Goal: Task Accomplishment & Management: Use online tool/utility

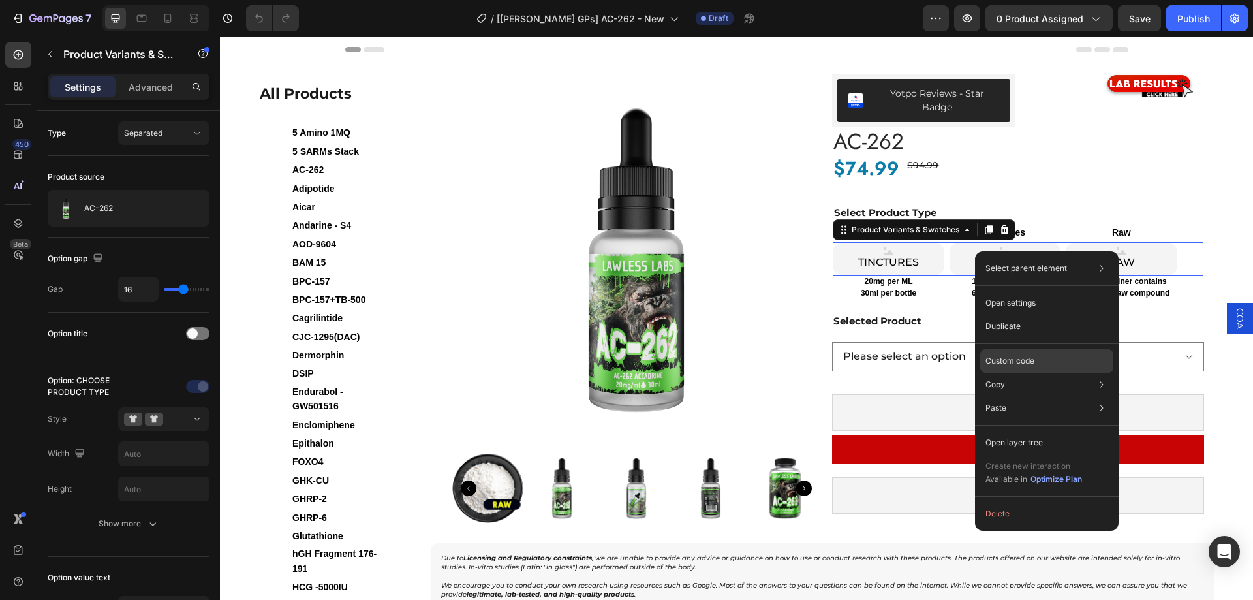
click at [1020, 359] on p "Custom code" at bounding box center [1010, 361] width 49 height 12
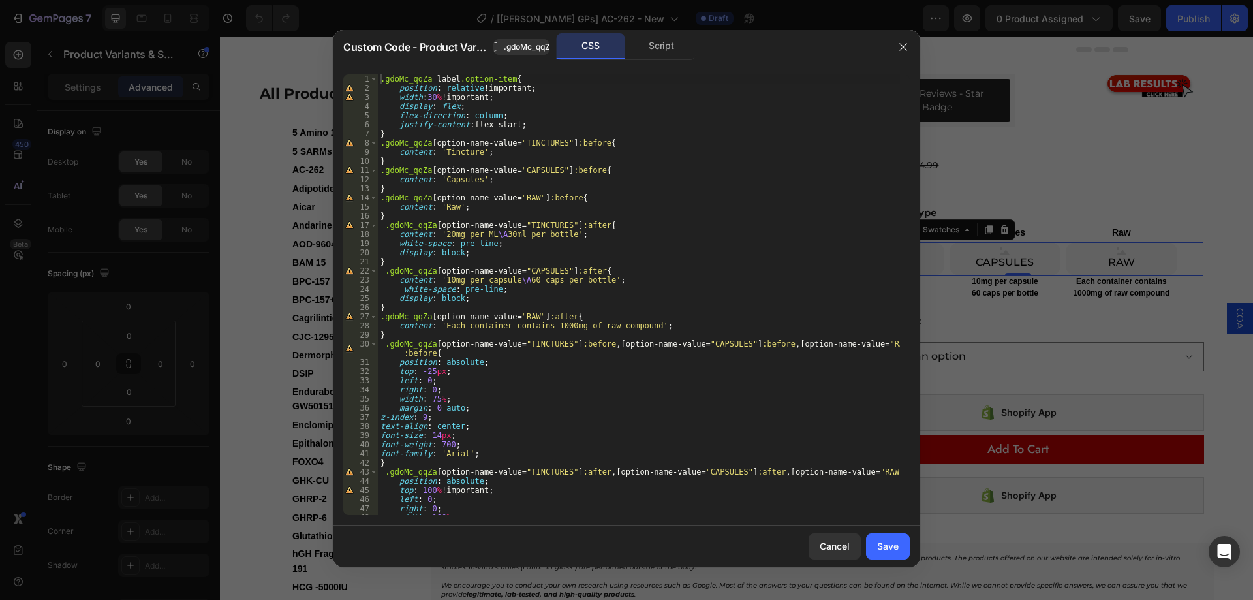
click at [1018, 163] on div at bounding box center [626, 300] width 1253 height 600
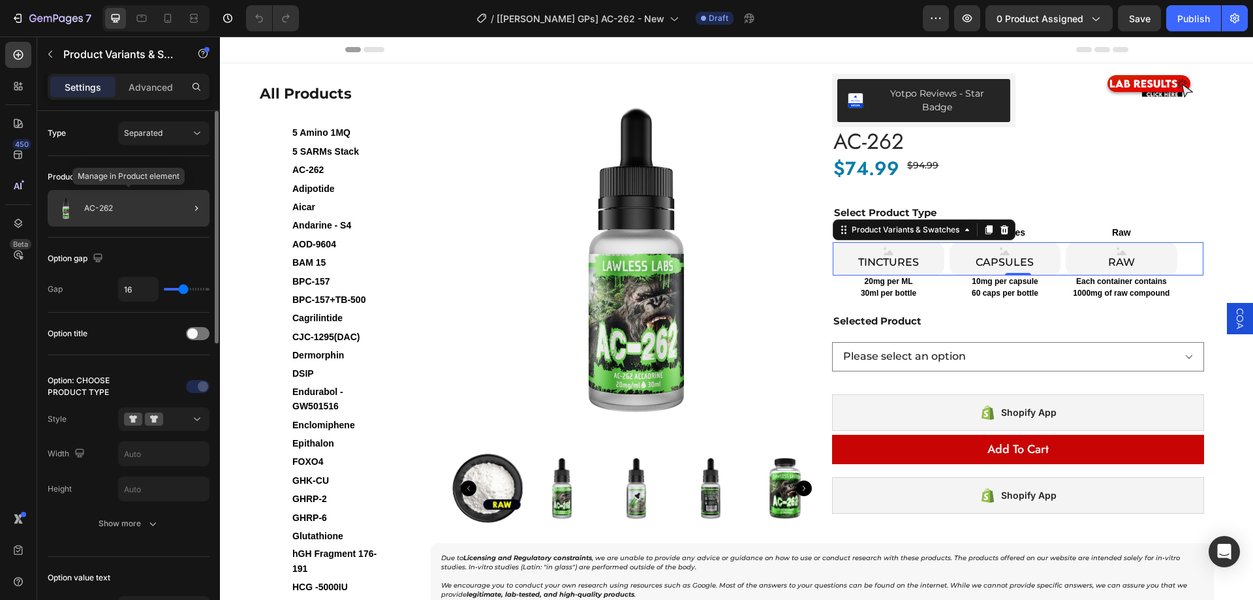
click at [166, 206] on div "AC-262" at bounding box center [129, 208] width 162 height 37
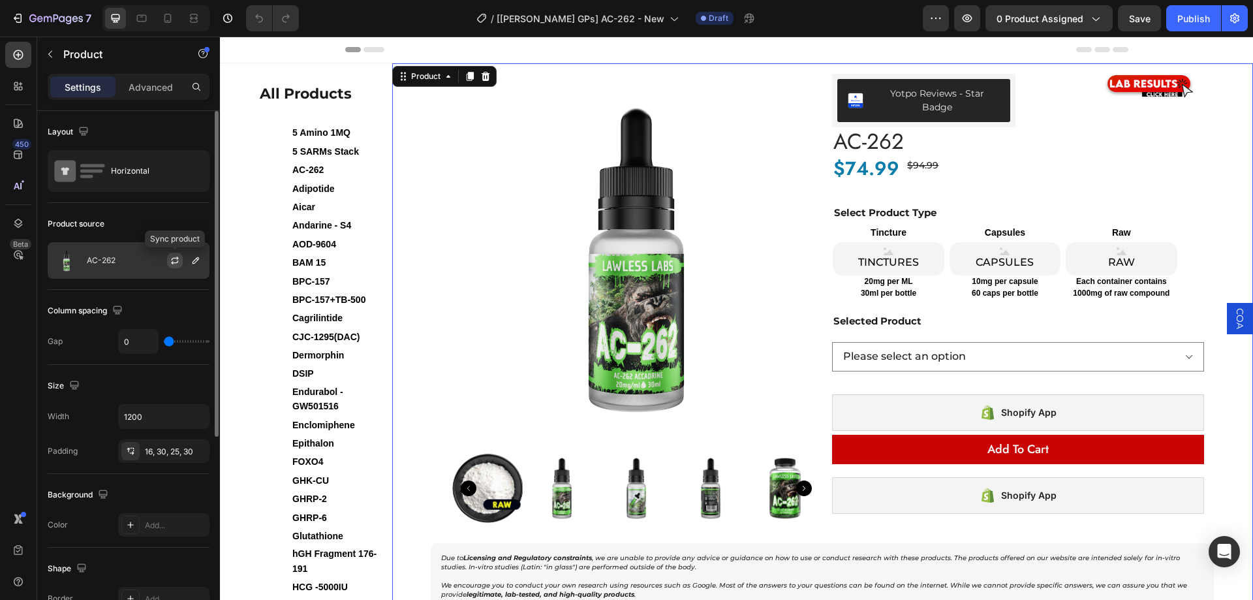
click at [174, 265] on icon "button" at bounding box center [175, 260] width 10 height 10
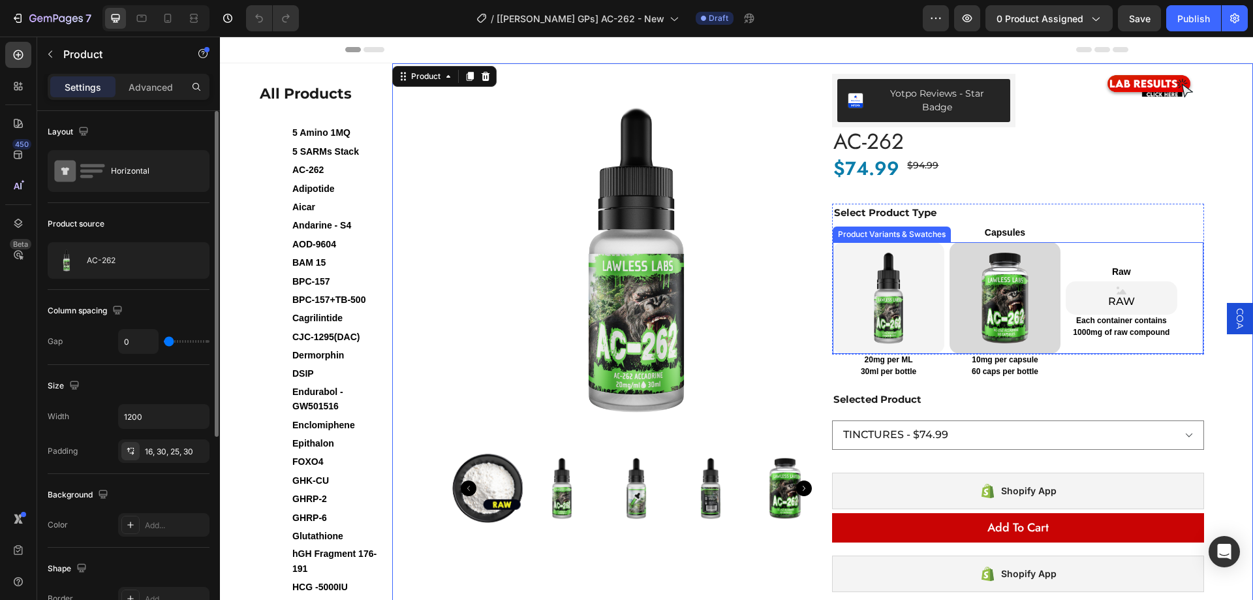
click at [1019, 268] on img at bounding box center [1005, 297] width 111 height 111
click at [950, 242] on input "CAPSULES CAPSULES" at bounding box center [949, 242] width 1 height 1
select select "560779412343751665"
radio input "false"
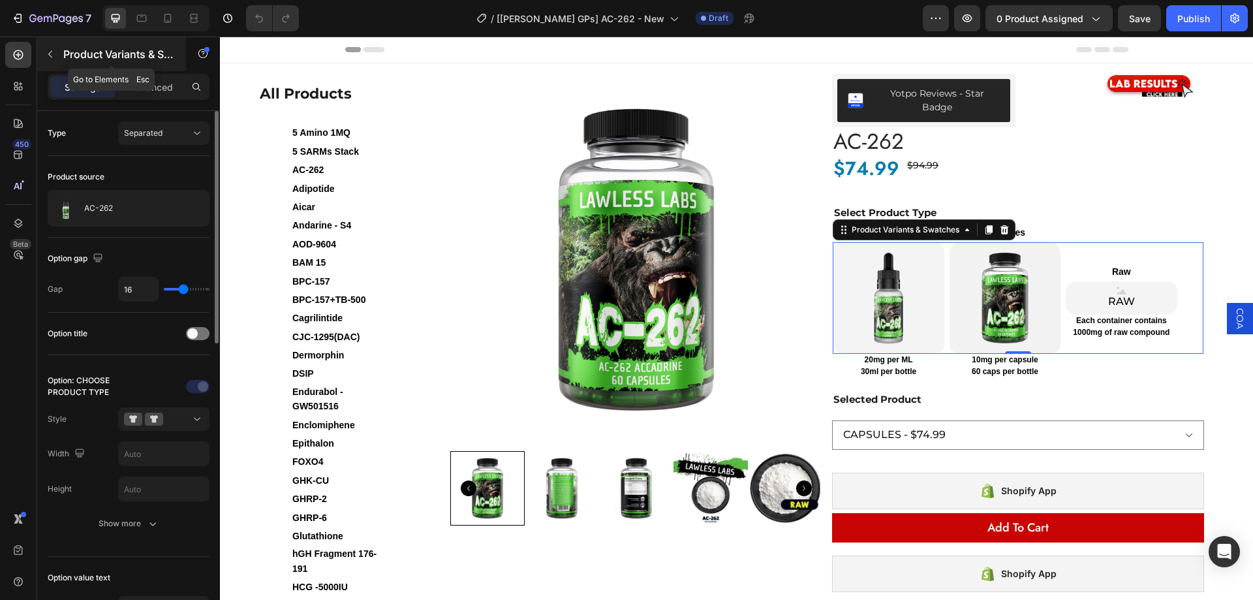
click at [54, 57] on icon "button" at bounding box center [50, 54] width 10 height 10
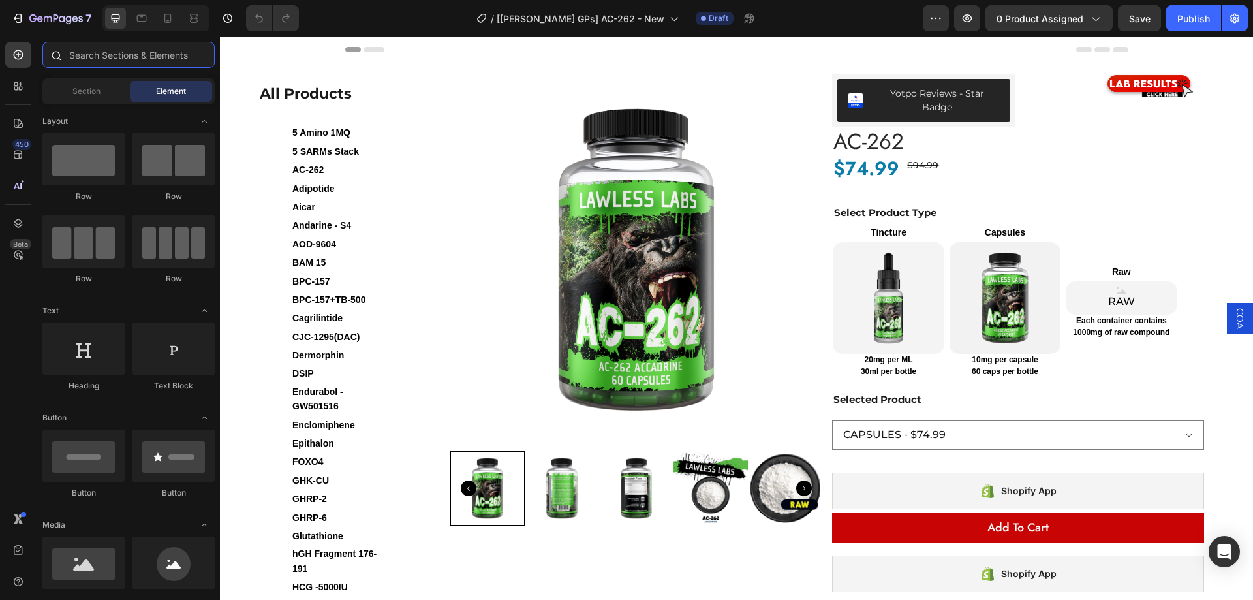
click at [152, 54] on input "text" at bounding box center [128, 55] width 172 height 26
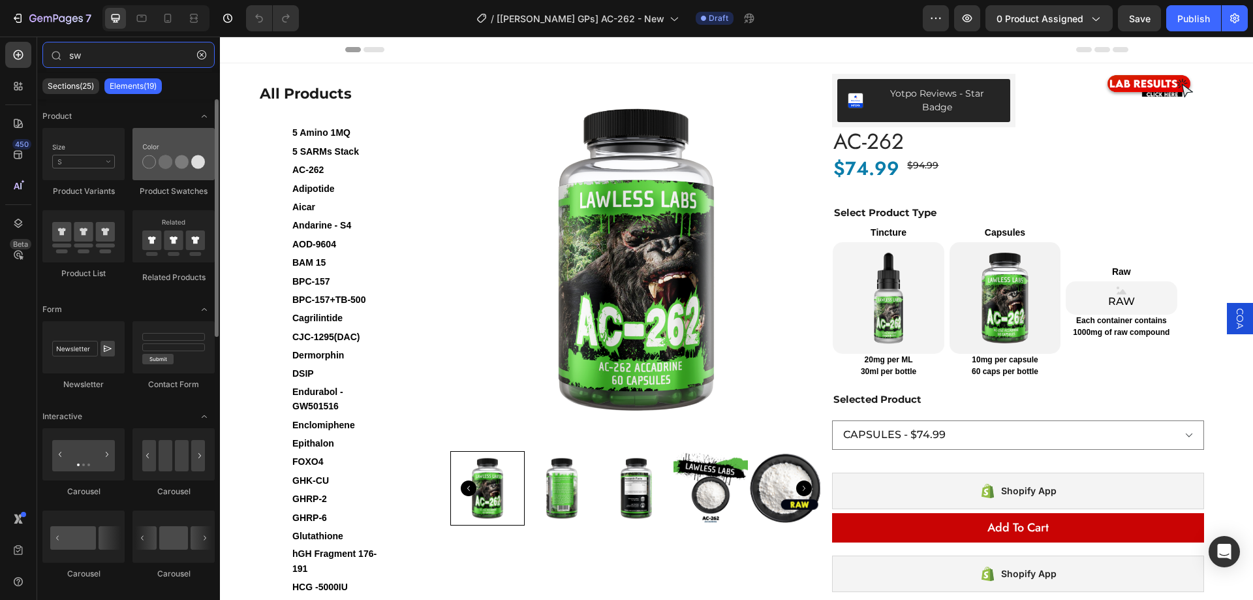
type input "sw"
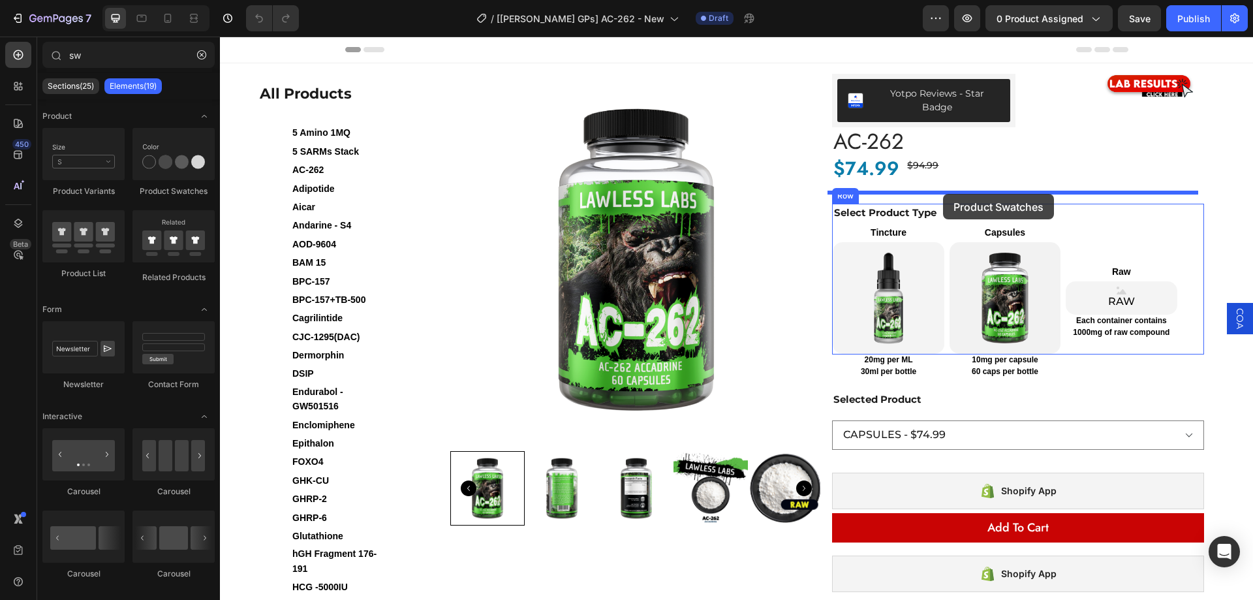
drag, startPoint x: 399, startPoint y: 200, endPoint x: 943, endPoint y: 194, distance: 543.7
radio input "false"
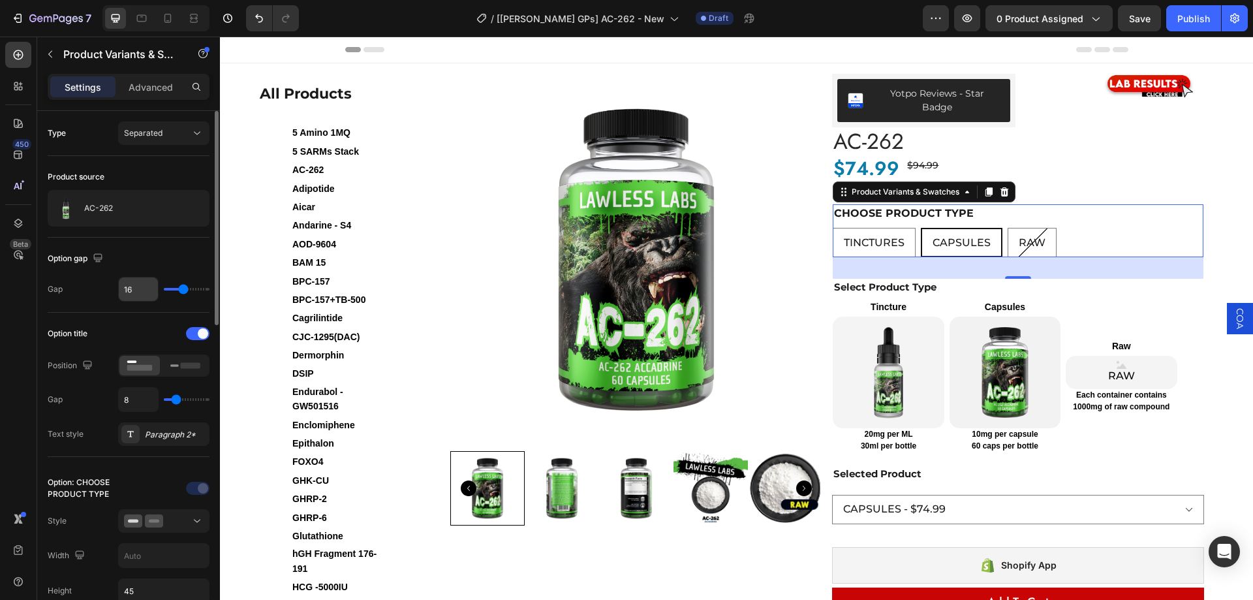
scroll to position [65, 0]
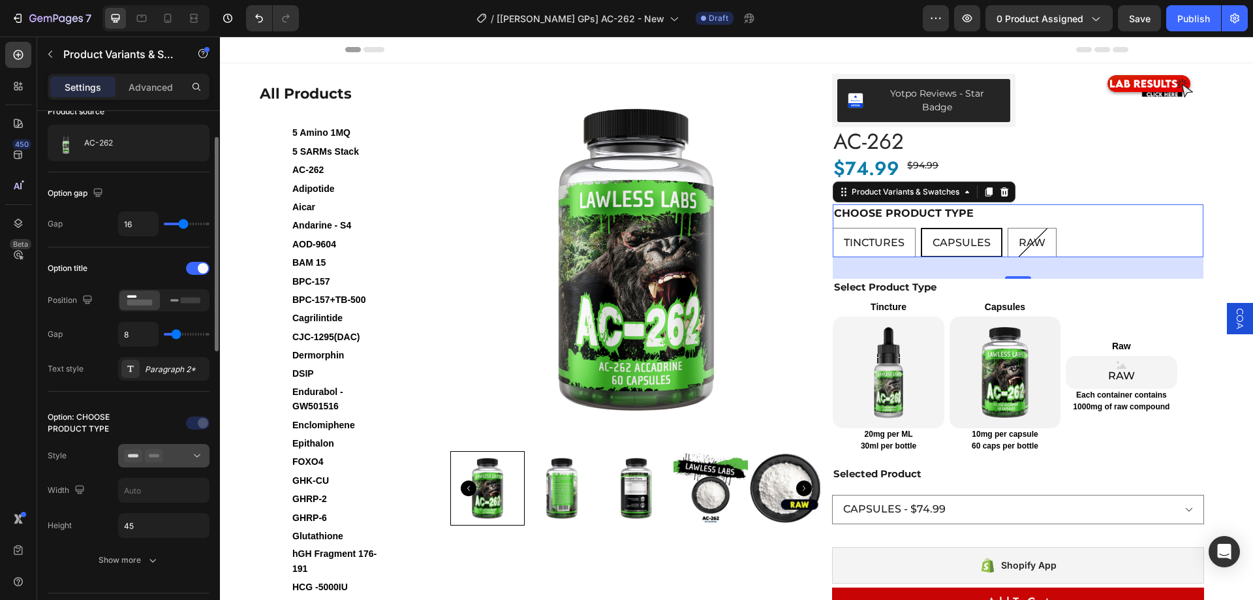
click at [166, 460] on div at bounding box center [164, 455] width 80 height 13
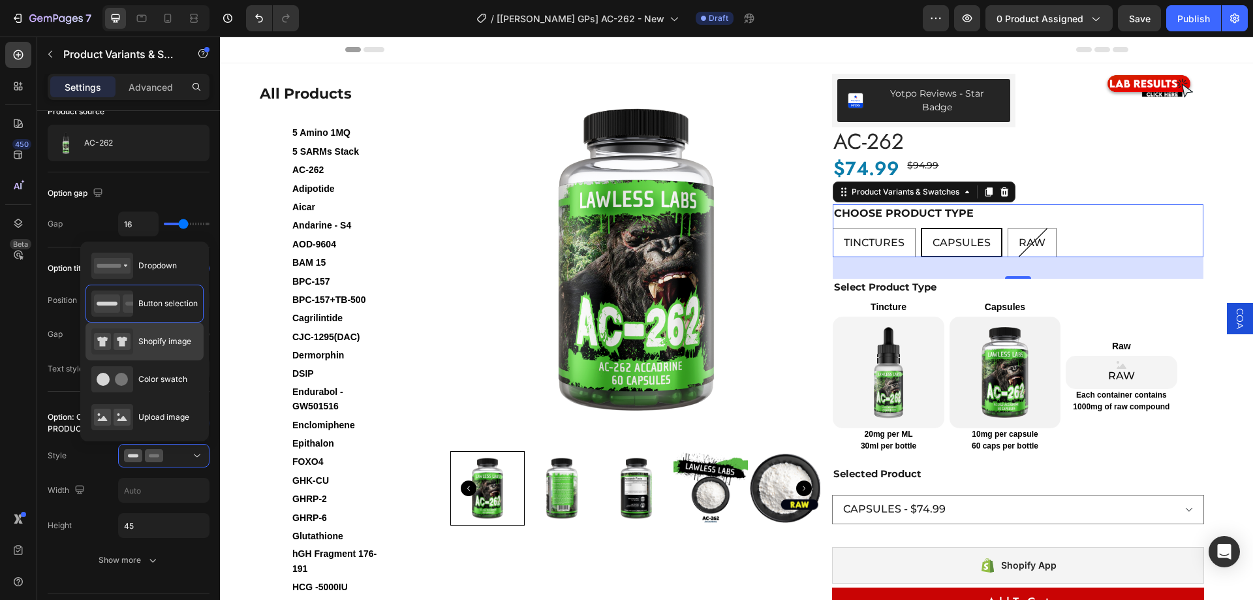
click at [172, 337] on span "Shopify image" at bounding box center [164, 341] width 53 height 12
type input "64"
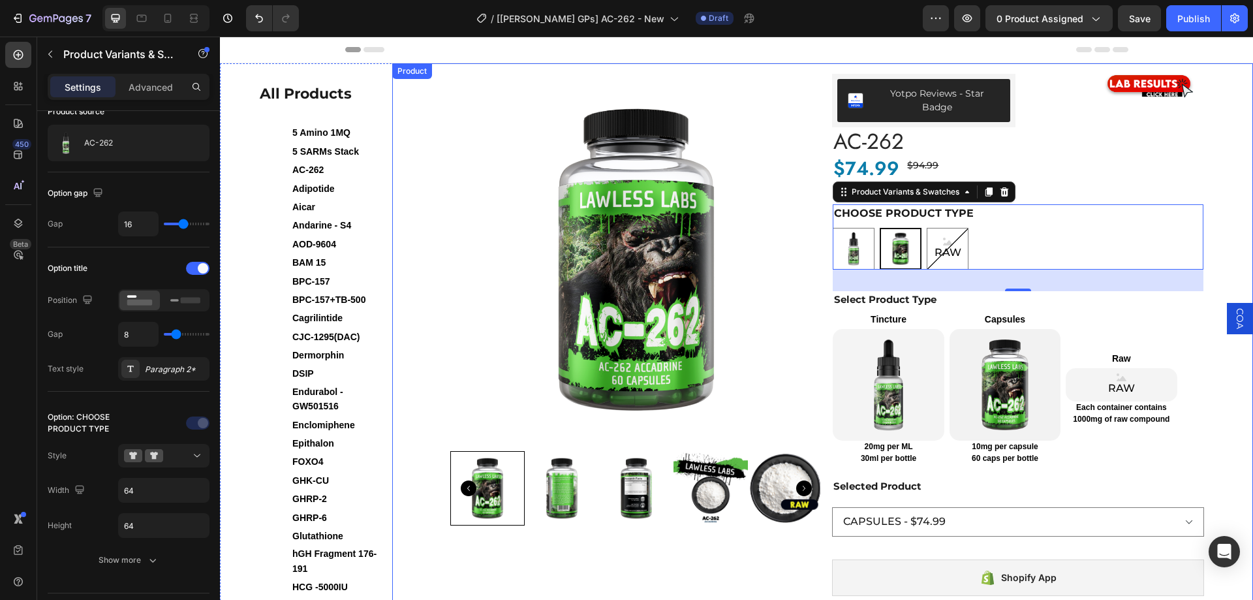
click at [822, 172] on div "Yotpo Reviews - Star Badge Yotpo Reviews Image Row Row AC-262 Product Title Row…" at bounding box center [1008, 383] width 372 height 618
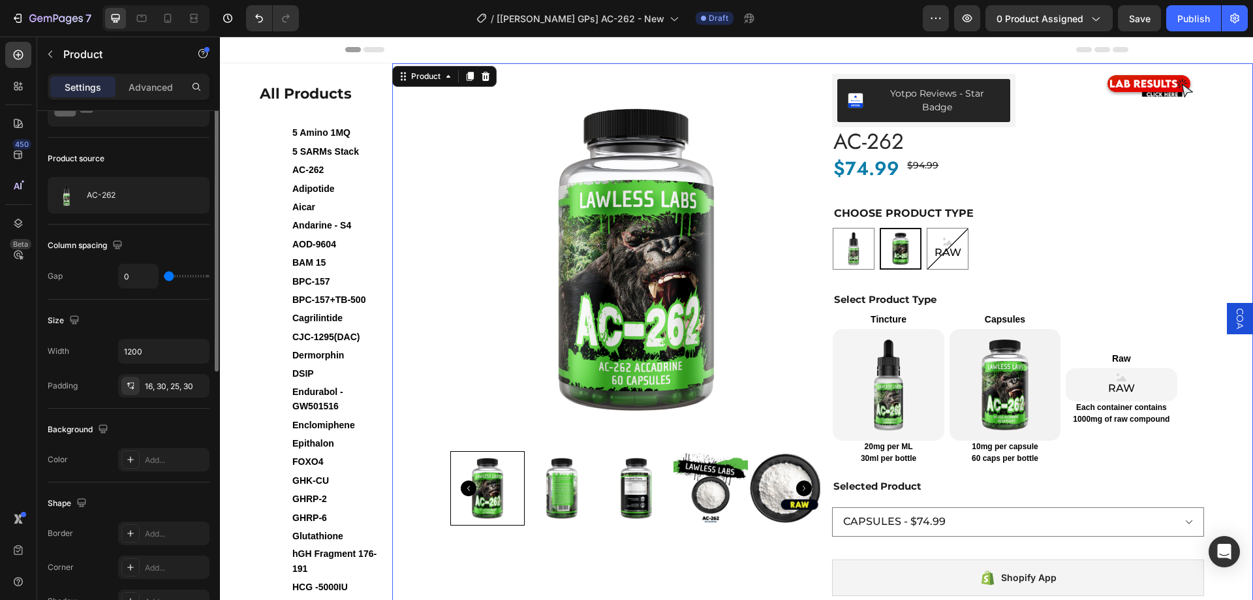
scroll to position [0, 0]
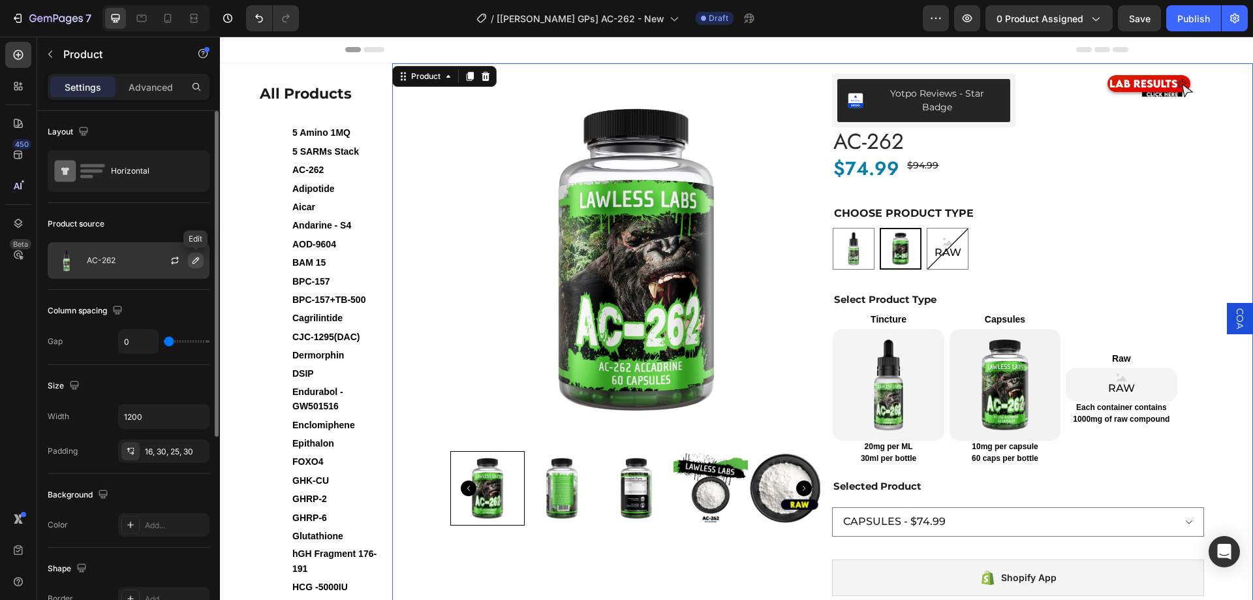
click at [201, 255] on button "button" at bounding box center [196, 261] width 16 height 16
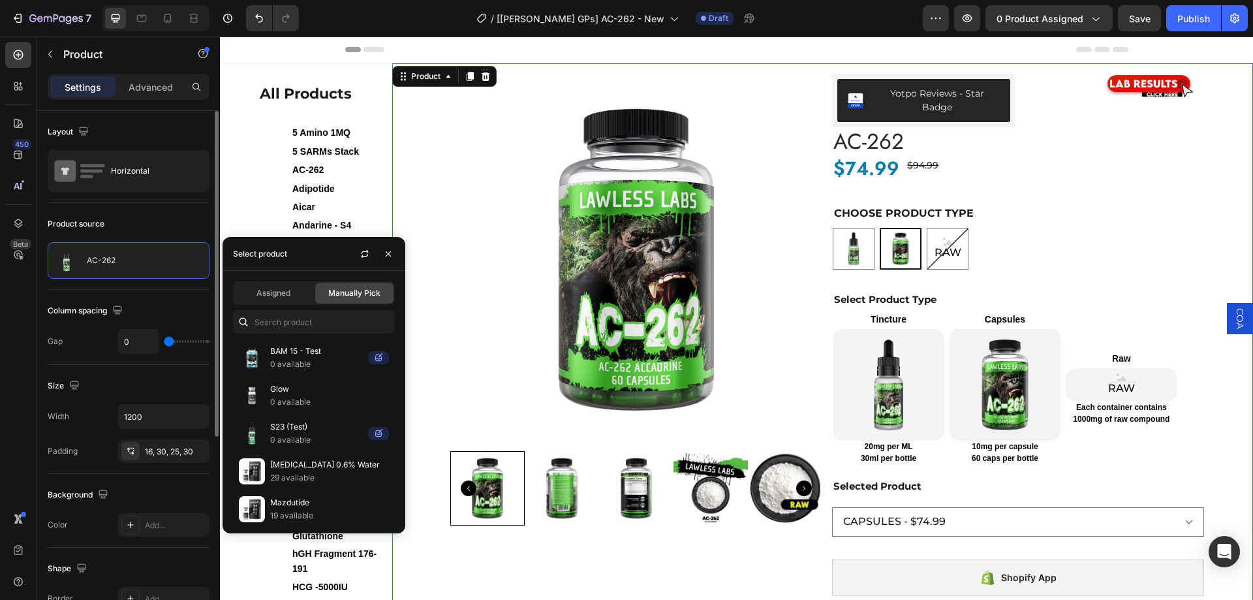
click at [162, 223] on div "Product source" at bounding box center [129, 223] width 162 height 21
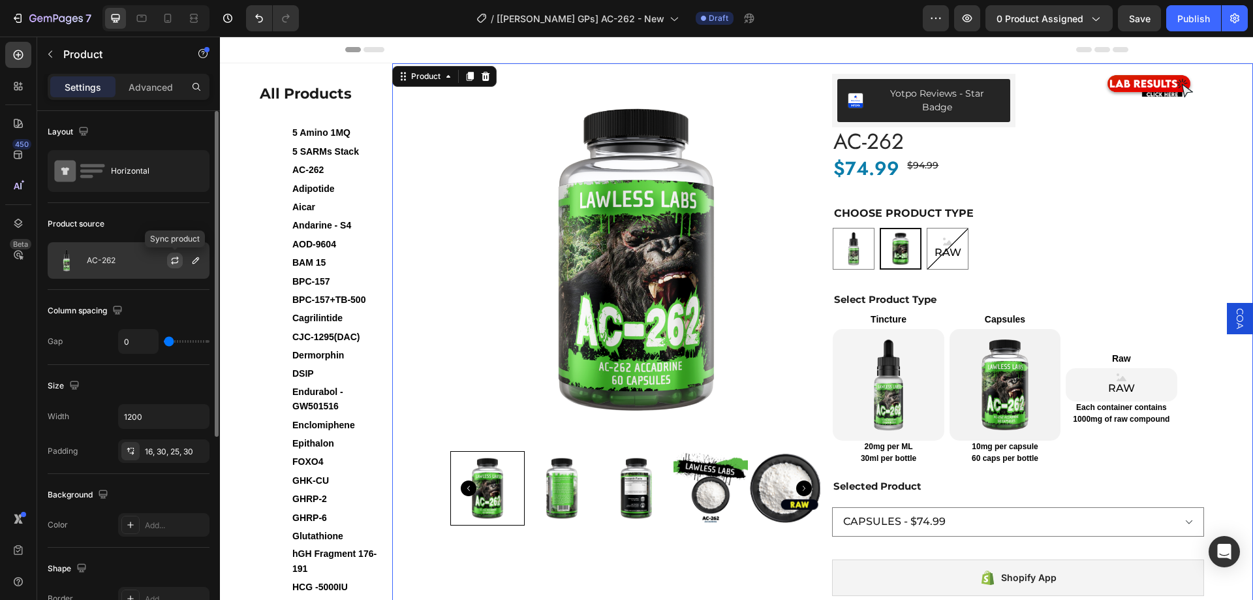
click at [179, 261] on icon "button" at bounding box center [175, 260] width 10 height 10
select select "560779412344210417"
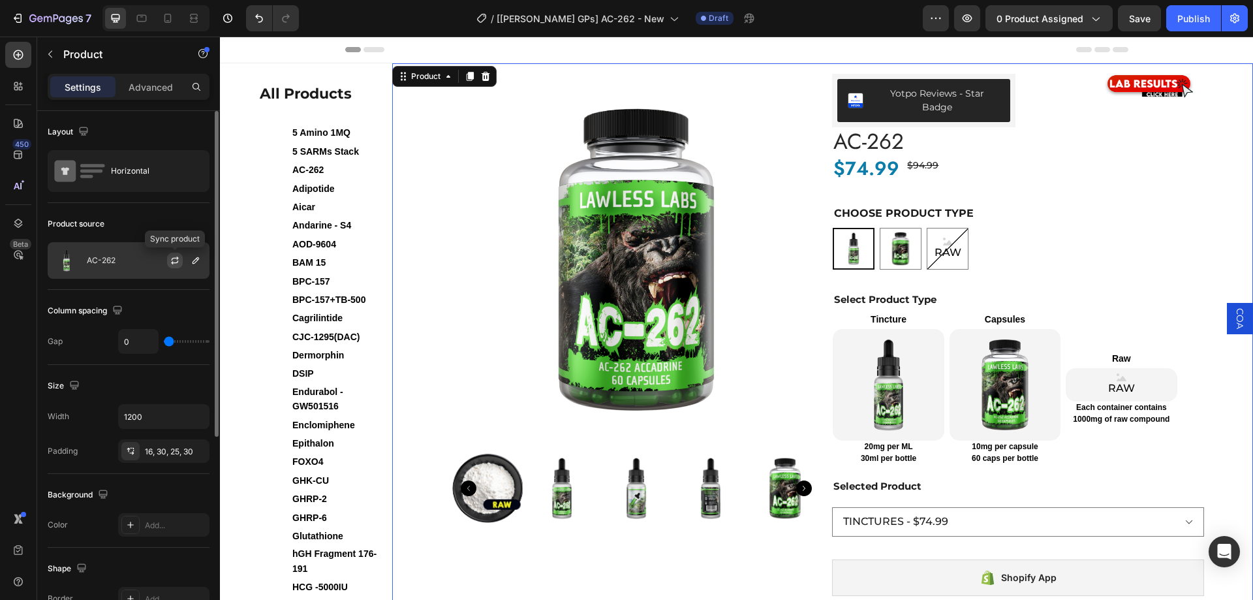
click at [176, 255] on button "button" at bounding box center [175, 261] width 16 height 16
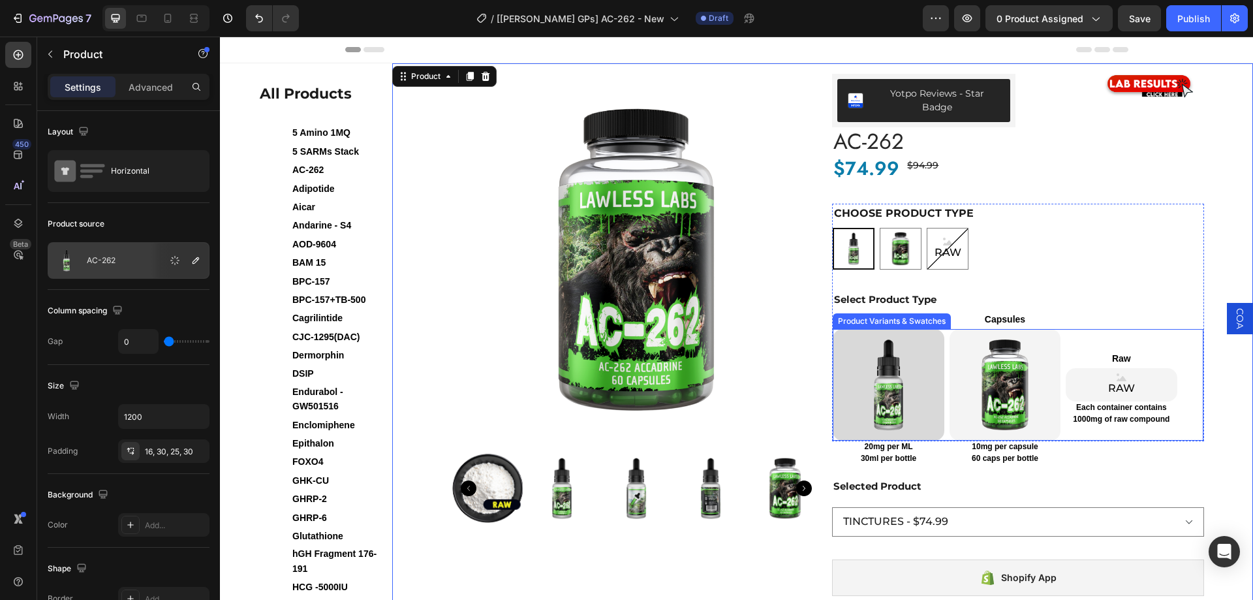
click at [896, 384] on img at bounding box center [888, 384] width 111 height 111
click at [833, 329] on input "TINCTURES TINCTURES" at bounding box center [832, 328] width 1 height 1
radio input "false"
radio input "true"
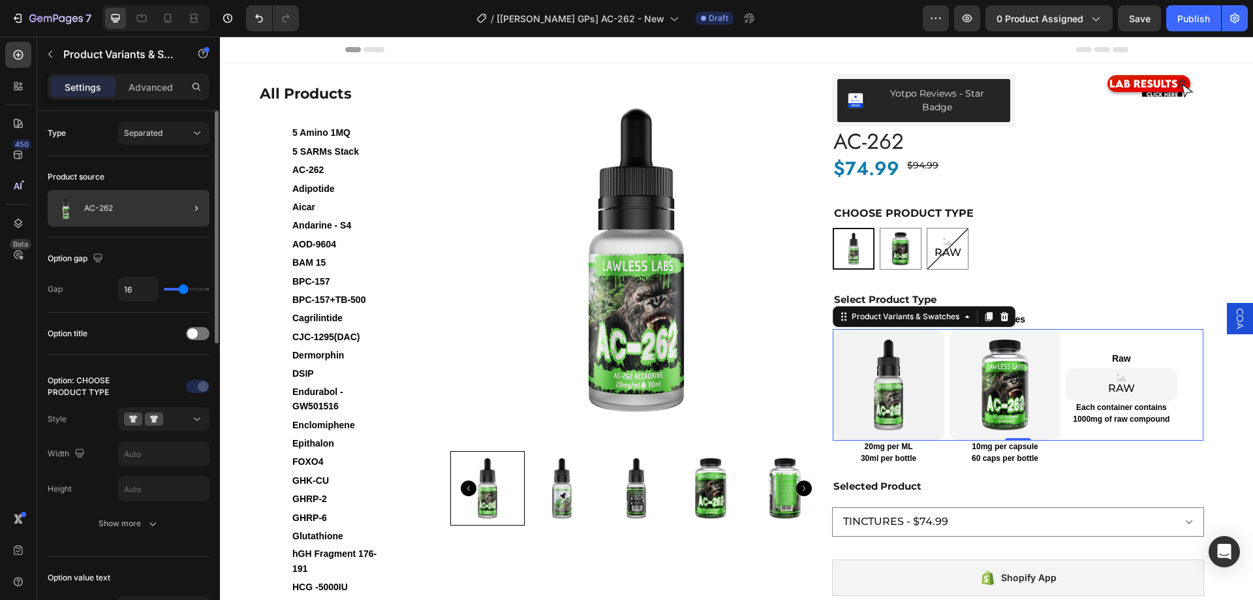
click at [177, 211] on div at bounding box center [191, 208] width 37 height 37
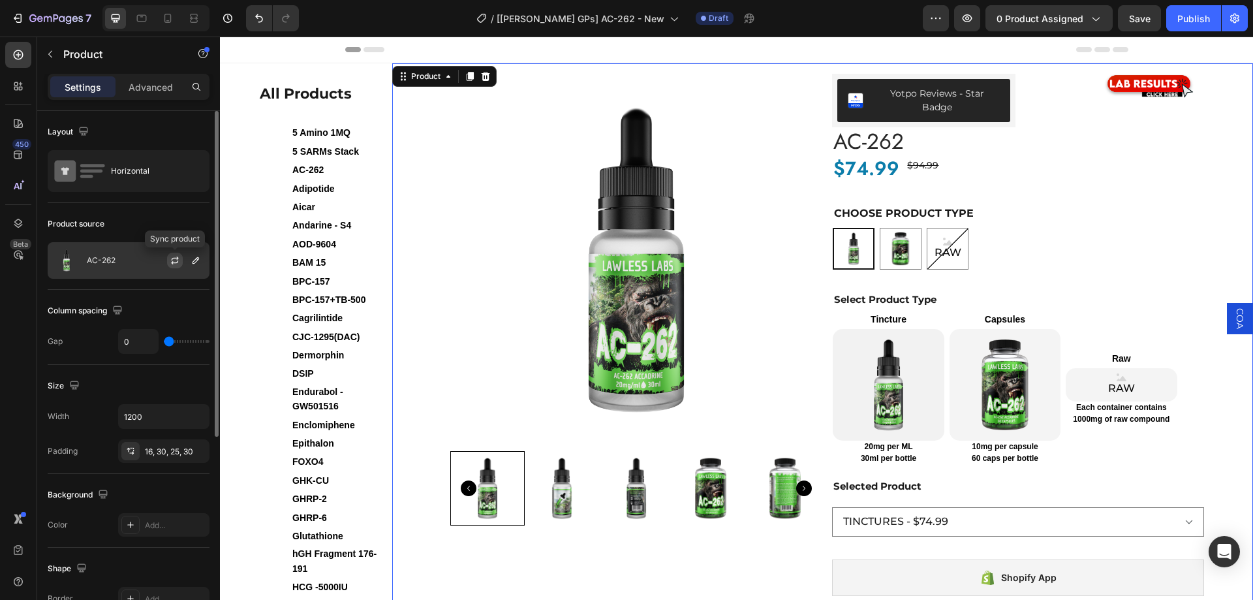
click at [176, 262] on icon "button" at bounding box center [174, 262] width 7 height 4
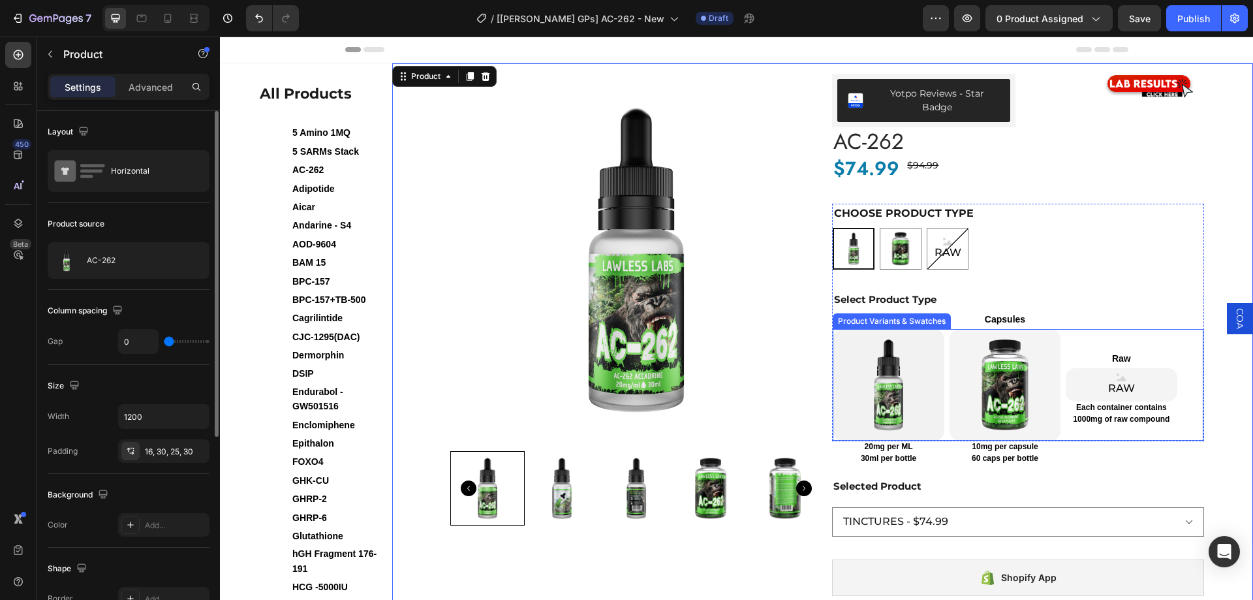
click at [943, 329] on div "TINCTURES TINCTURES CAPSULES CAPSULES RAW RAW RAW" at bounding box center [1018, 384] width 371 height 111
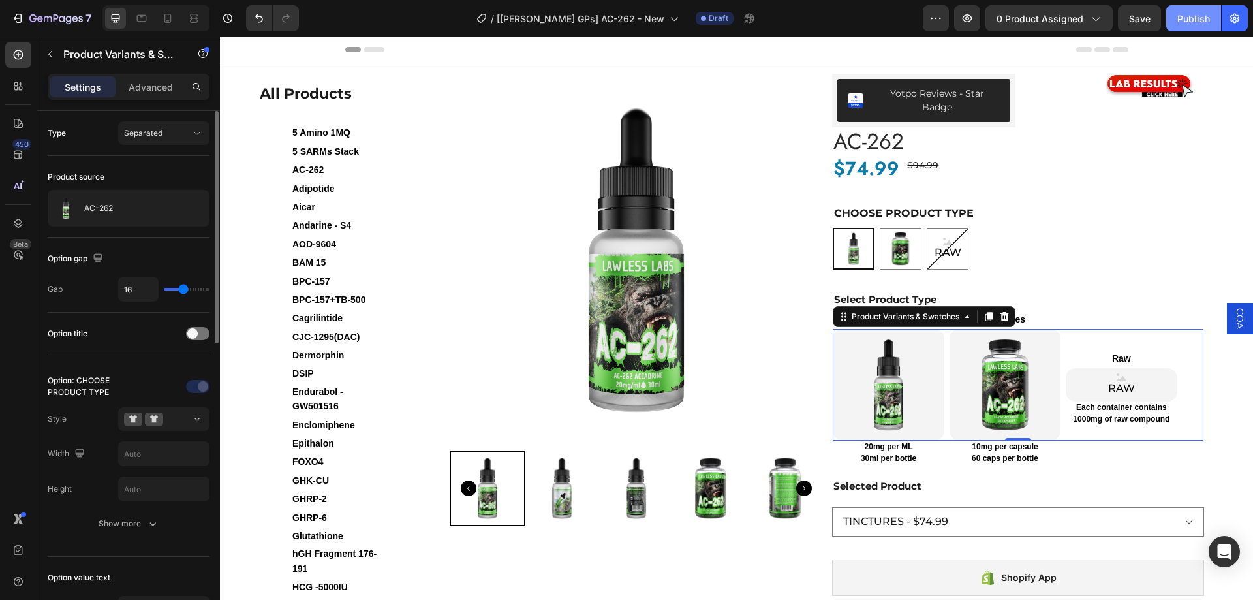
click at [1198, 19] on div "Publish" at bounding box center [1193, 19] width 33 height 14
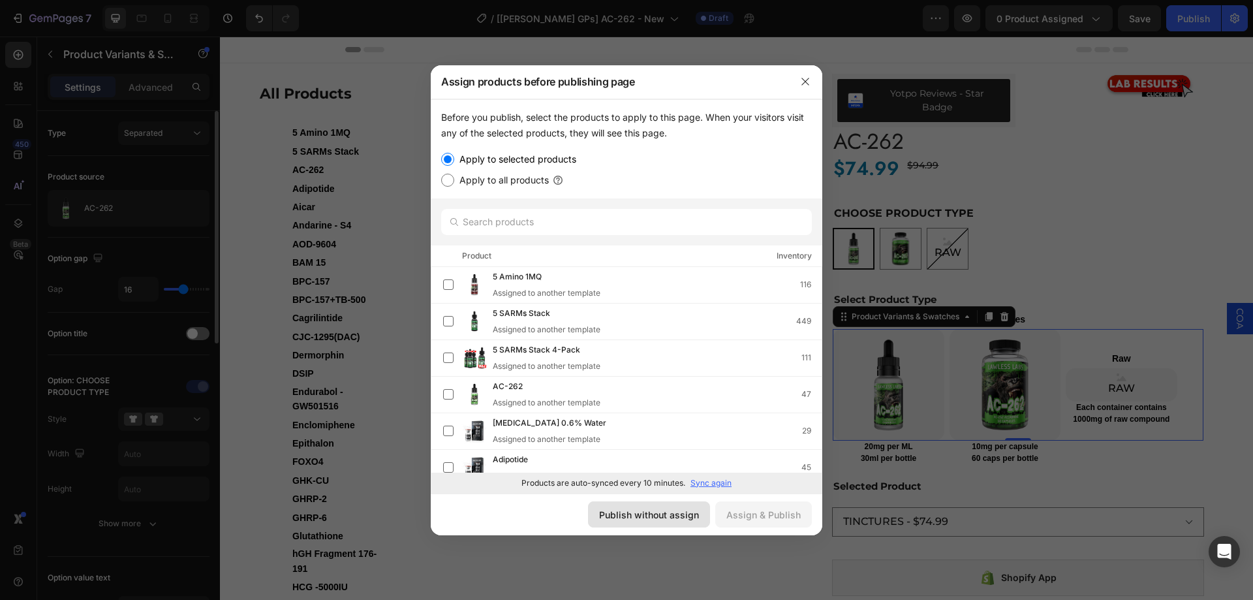
click at [650, 512] on div "Publish without assign" at bounding box center [649, 515] width 100 height 14
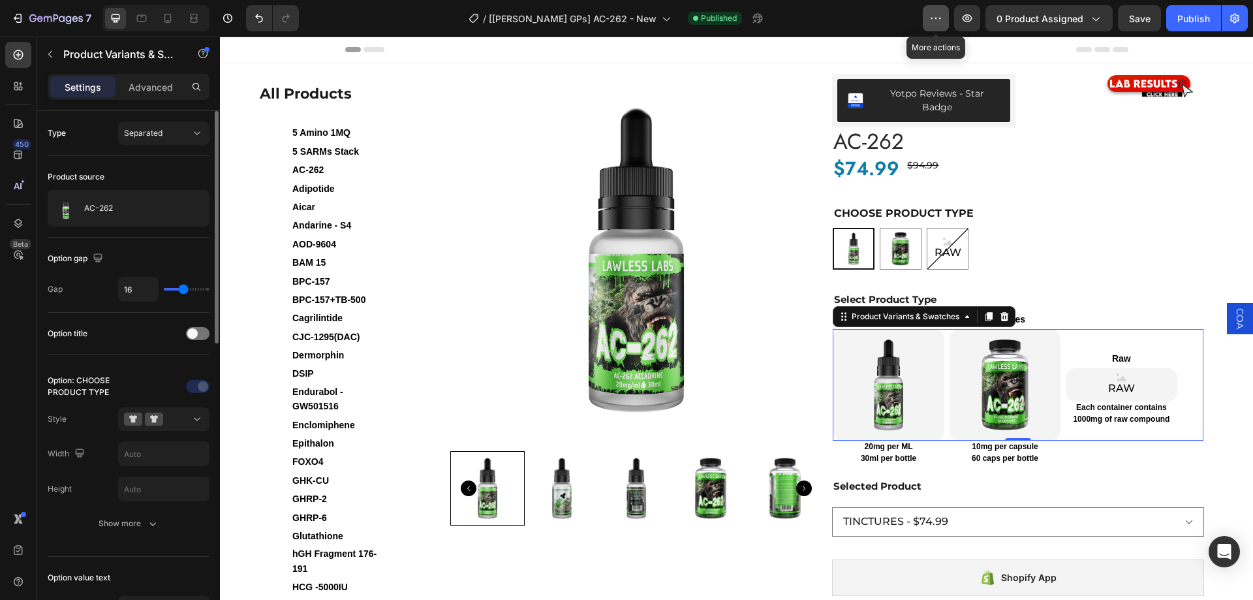
drag, startPoint x: 931, startPoint y: 12, endPoint x: 931, endPoint y: 23, distance: 11.1
click at [931, 13] on icon "button" at bounding box center [935, 18] width 13 height 13
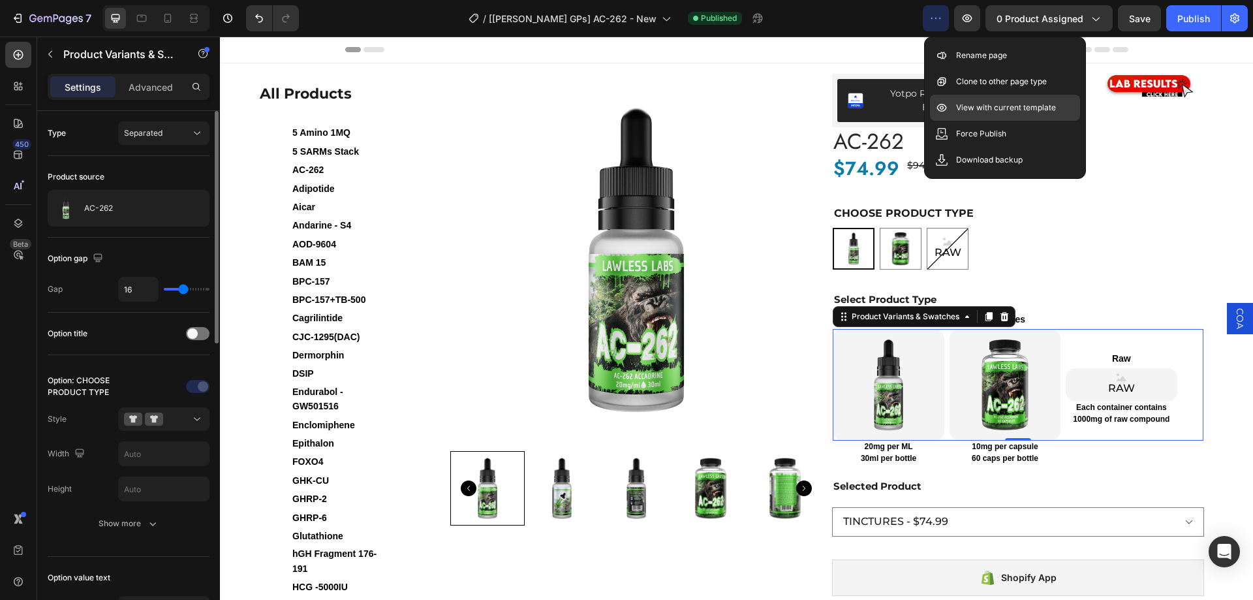
click at [999, 109] on p "View with current template" at bounding box center [1006, 107] width 100 height 13
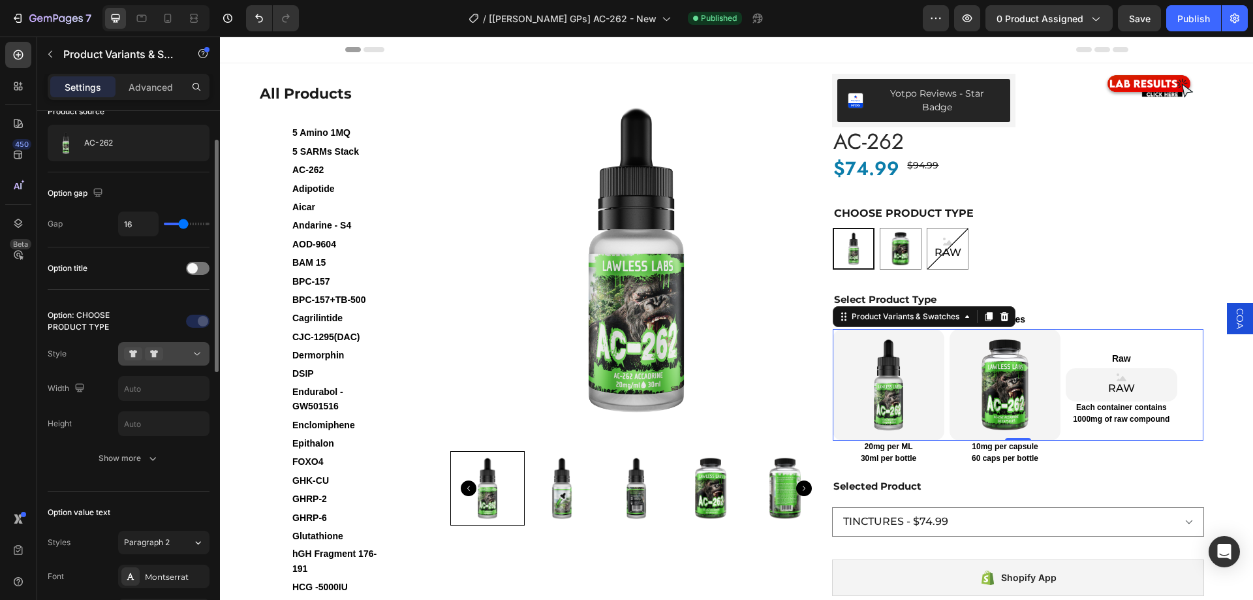
click at [148, 351] on icon at bounding box center [154, 353] width 18 height 13
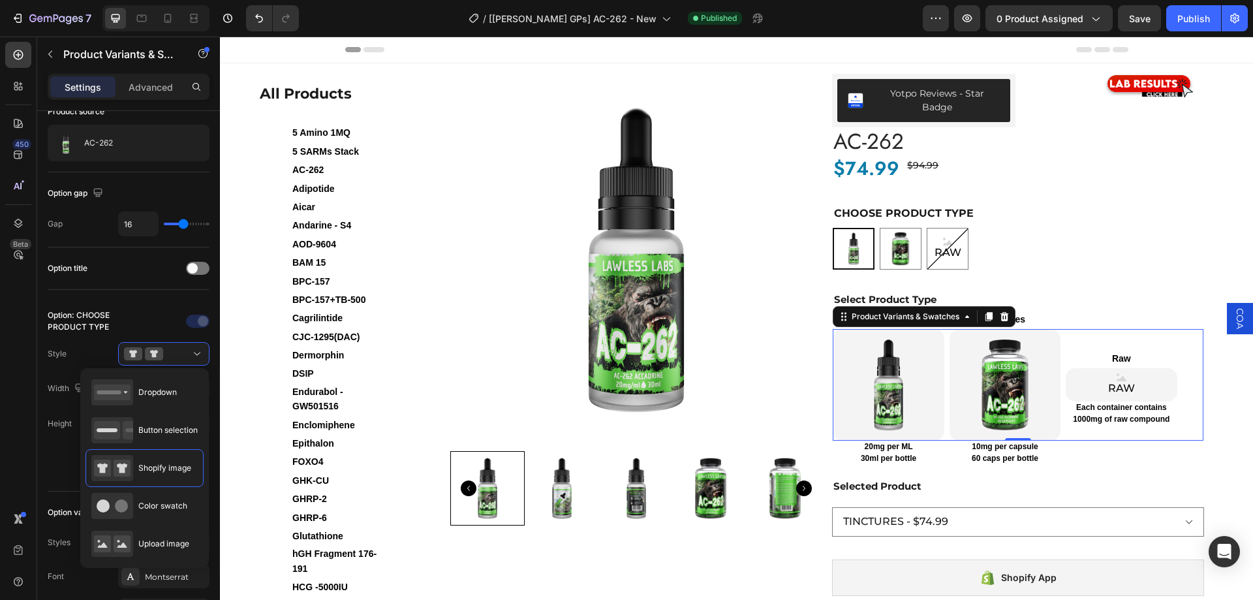
click at [30, 369] on div "450 Beta" at bounding box center [18, 274] width 26 height 464
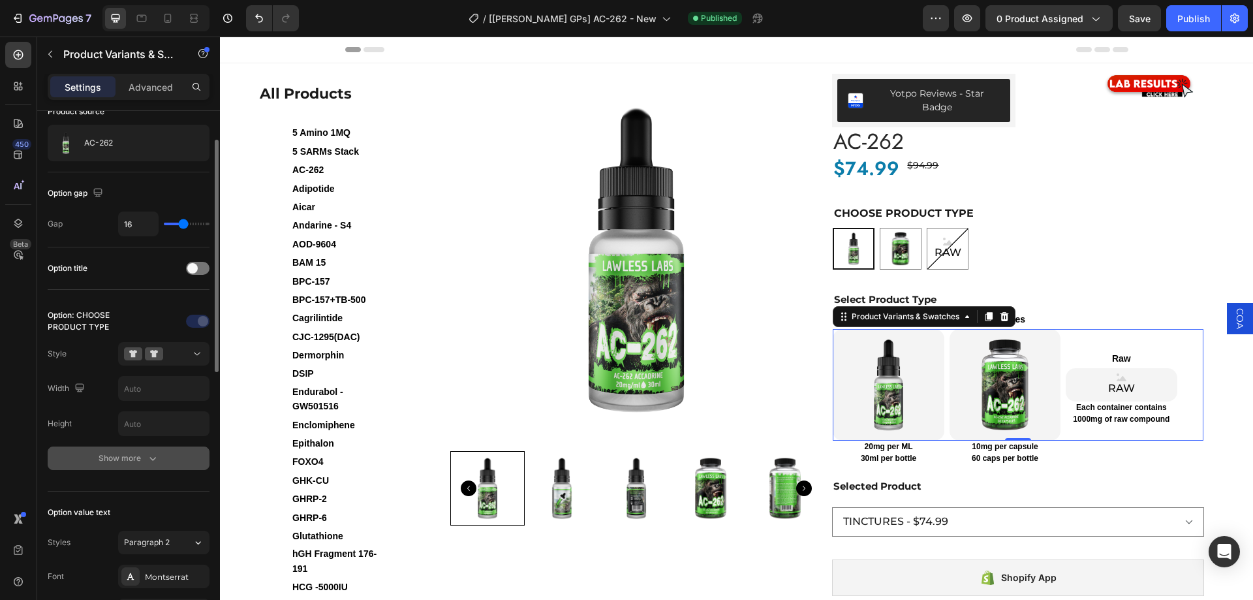
click at [101, 458] on div "Show more" at bounding box center [129, 458] width 61 height 13
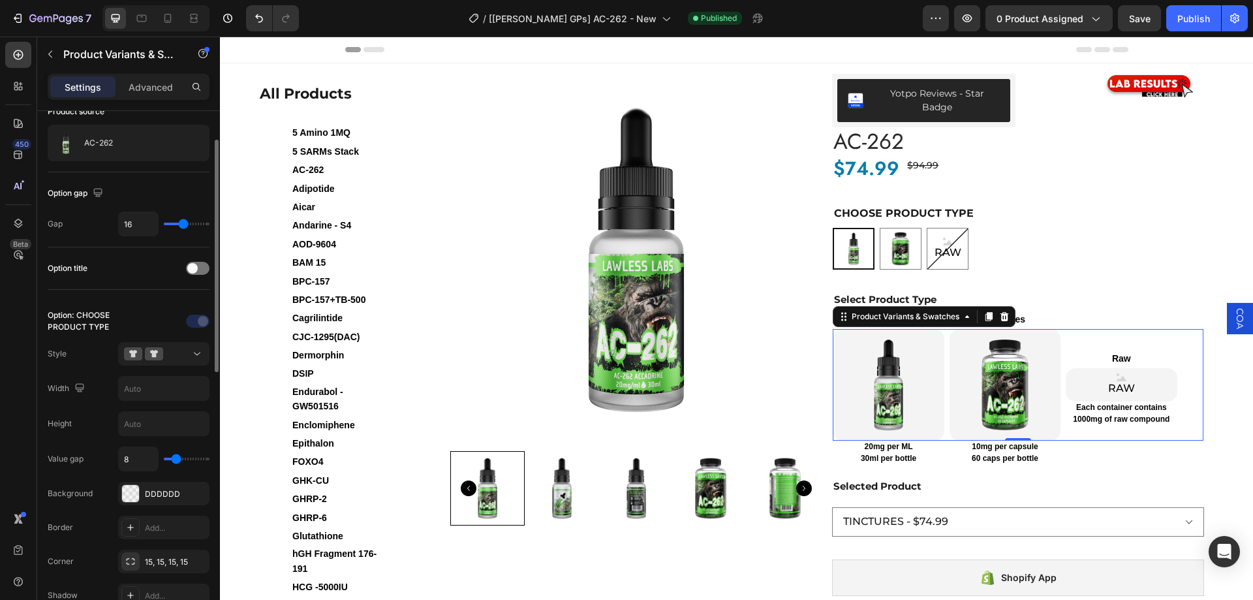
scroll to position [196, 0]
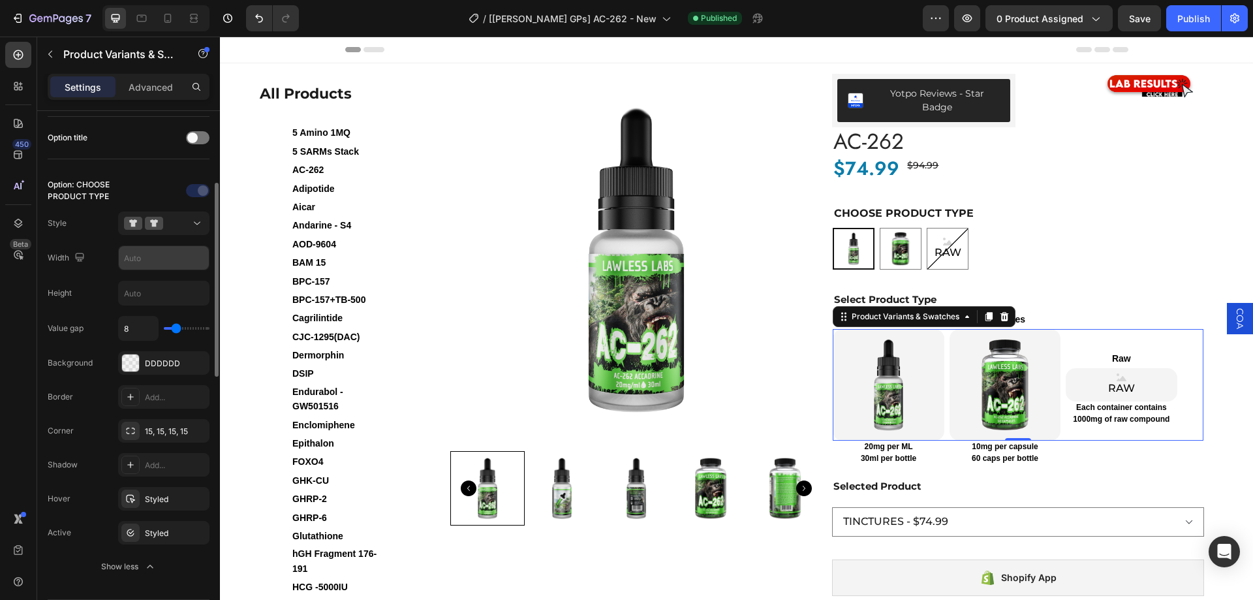
click at [153, 253] on input "text" at bounding box center [164, 257] width 90 height 23
type input "25%"
click at [103, 271] on div "Option: CHOOSE PRODUCT TYPE Style Width 25% Height Value gap 8 Background DDDDD…" at bounding box center [129, 379] width 162 height 398
drag, startPoint x: 165, startPoint y: 250, endPoint x: 94, endPoint y: 247, distance: 71.2
click at [94, 247] on div "Width 25%" at bounding box center [129, 257] width 162 height 25
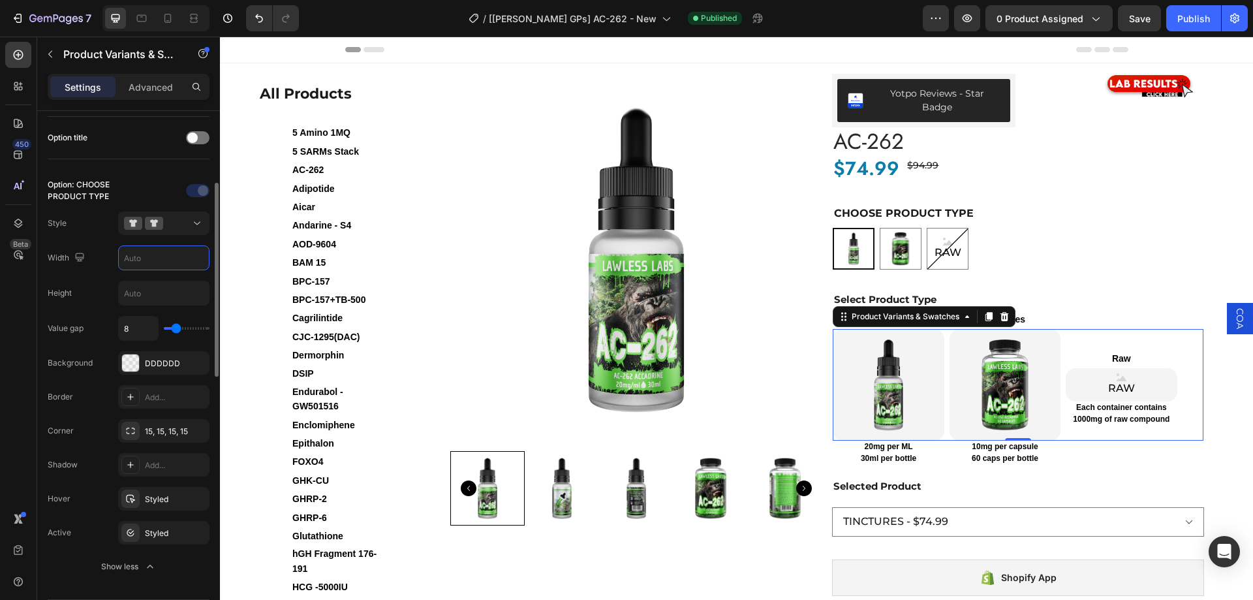
click at [94, 279] on div "Option: CHOOSE PRODUCT TYPE Style Width Height Value gap 8 Background DDDDDD Bo…" at bounding box center [129, 379] width 162 height 398
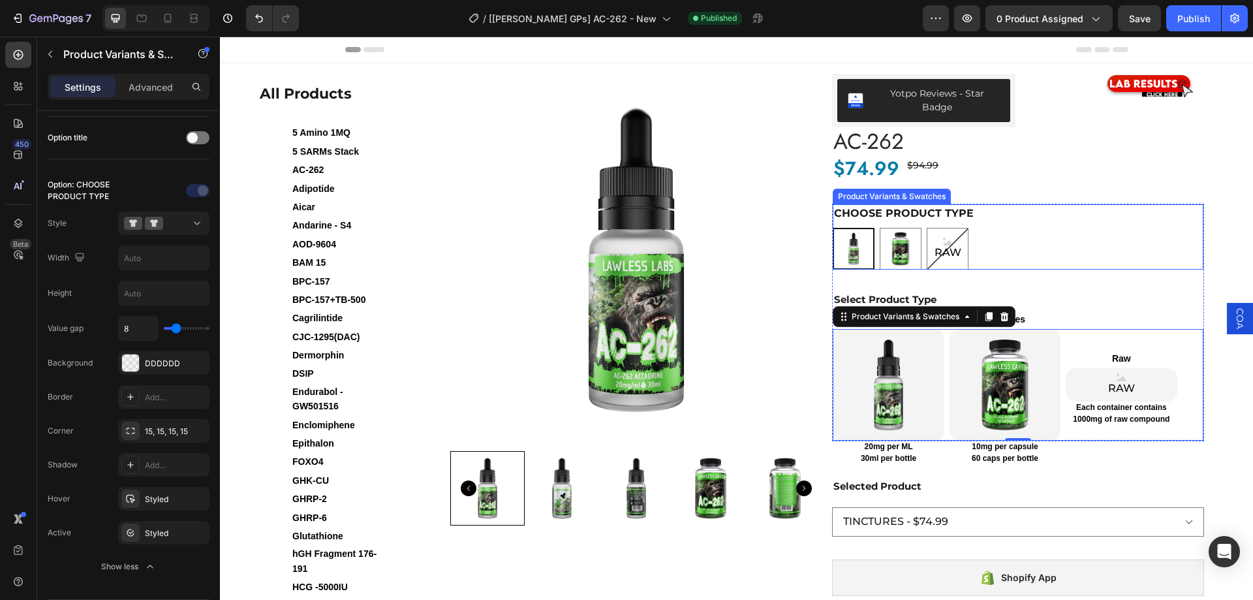
click at [987, 204] on div "CHOOSE PRODUCT TYPE TINCTURES TINCTURES CAPSULES CAPSULES RAW RAW RAW" at bounding box center [1018, 236] width 371 height 65
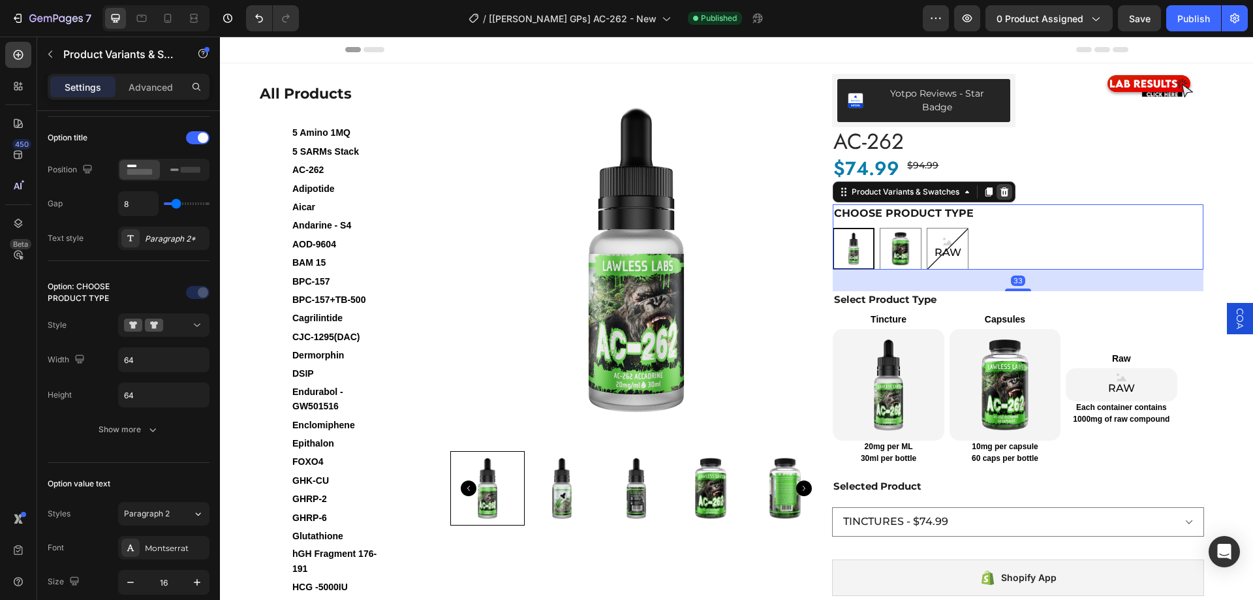
click at [999, 187] on icon at bounding box center [1004, 192] width 10 height 10
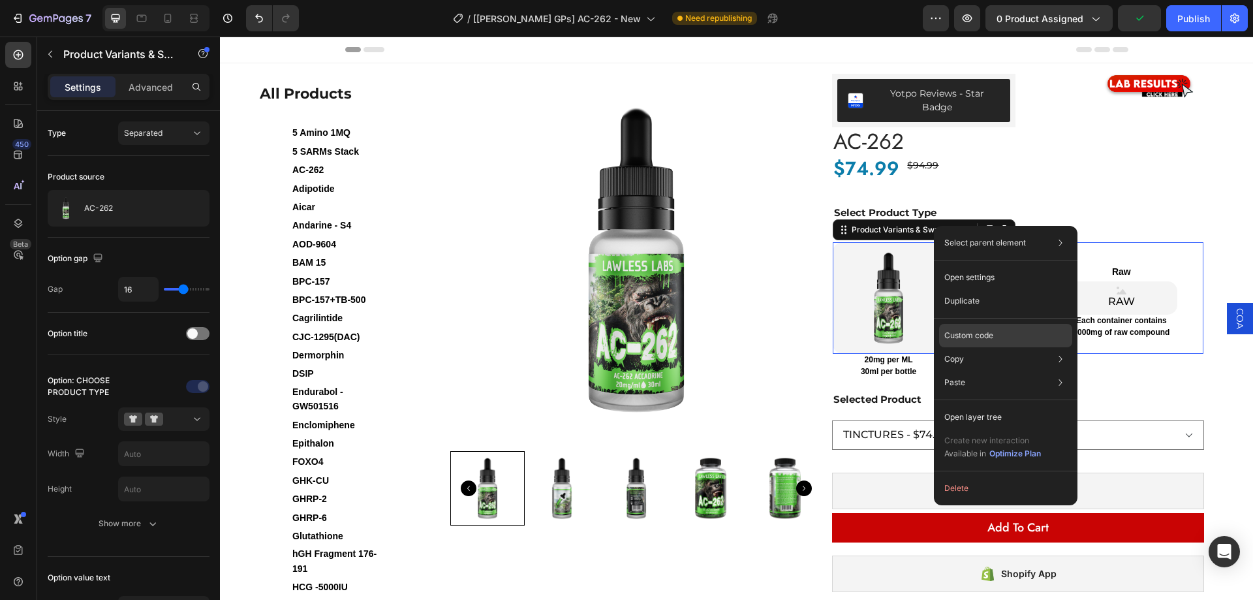
click at [965, 334] on p "Custom code" at bounding box center [968, 336] width 49 height 12
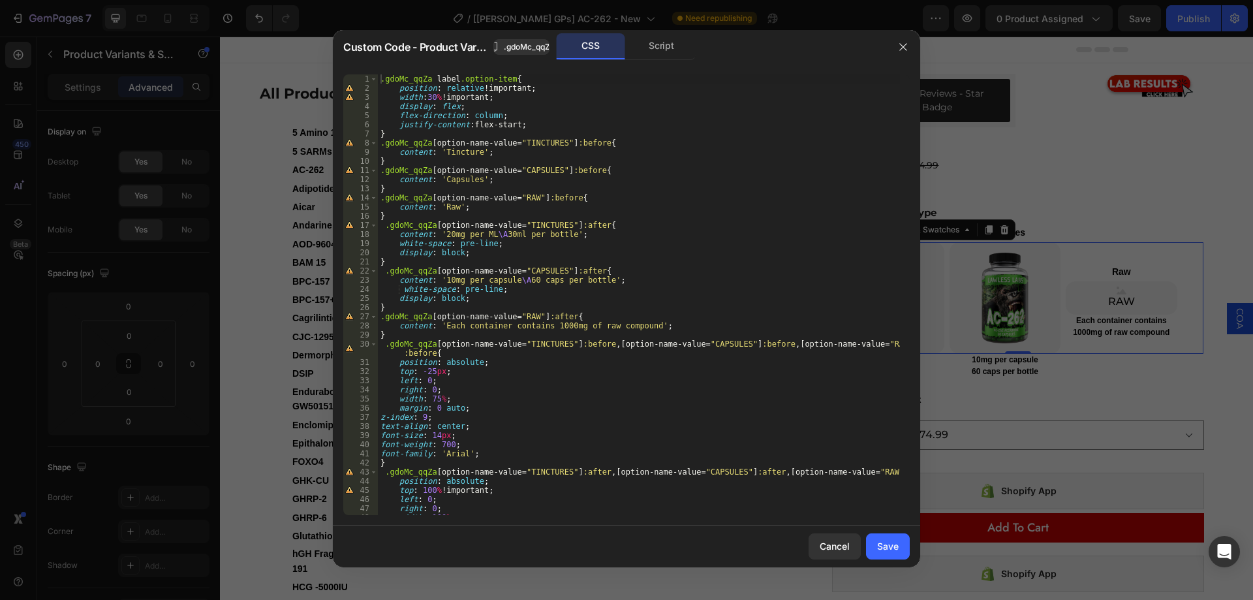
scroll to position [0, 0]
click at [428, 99] on div ".gdoMc_qqZa label .option-item { position : relative !important ; width : 30 % …" at bounding box center [639, 303] width 522 height 459
type textarea "width:25% !important;"
click at [884, 550] on div "Save" at bounding box center [888, 546] width 22 height 14
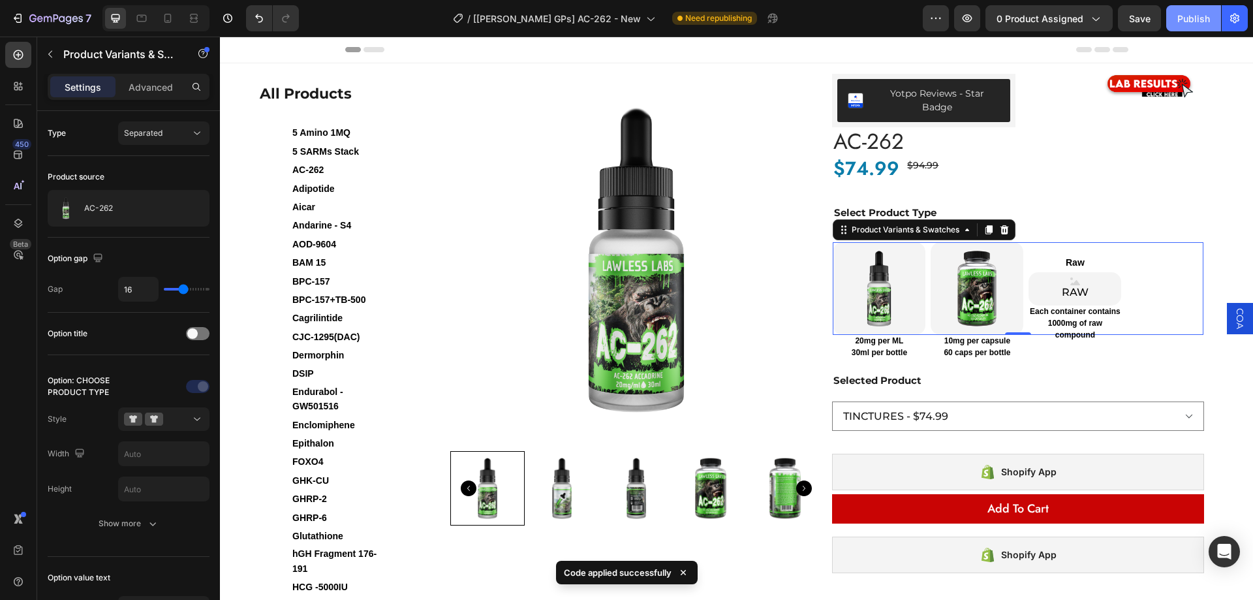
click at [1194, 20] on div "Publish" at bounding box center [1193, 19] width 33 height 14
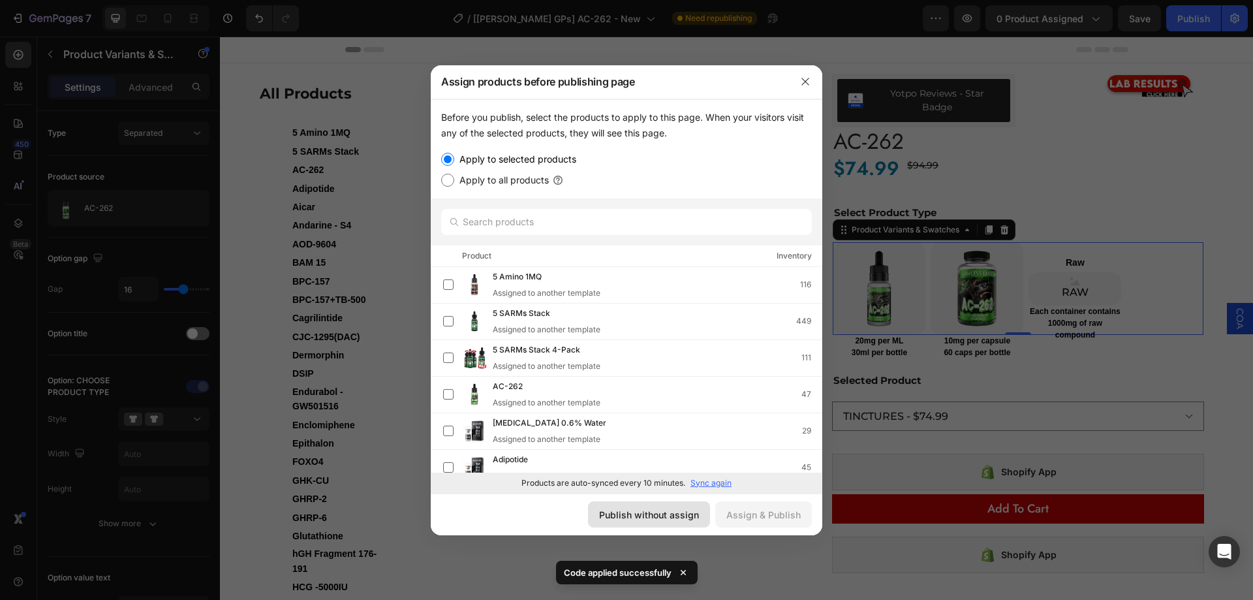
click at [653, 518] on div "Publish without assign" at bounding box center [649, 515] width 100 height 14
